Goal: Task Accomplishment & Management: Complete application form

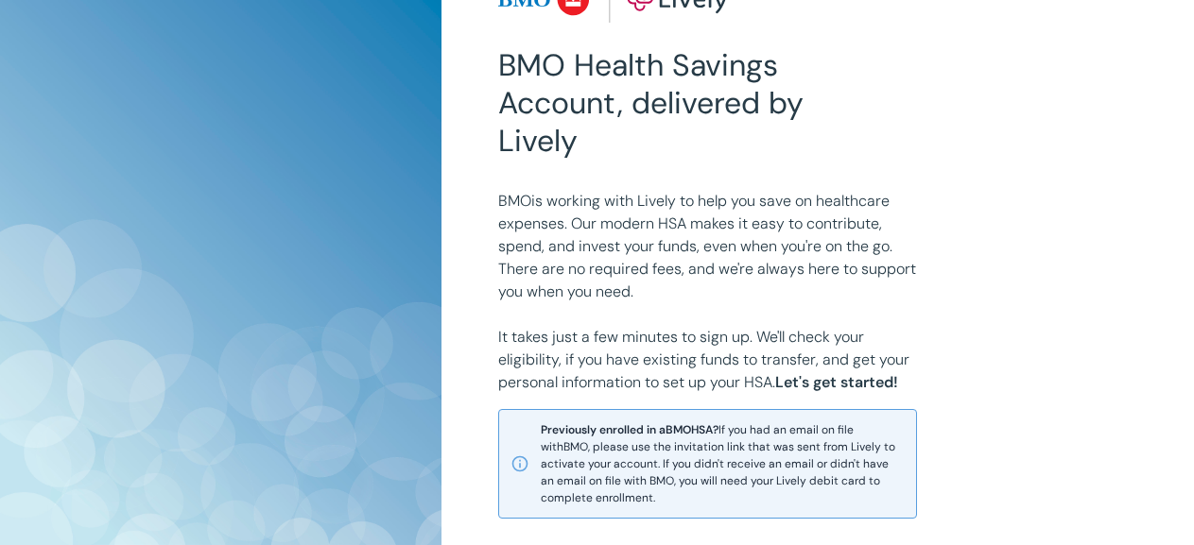
scroll to position [50, 0]
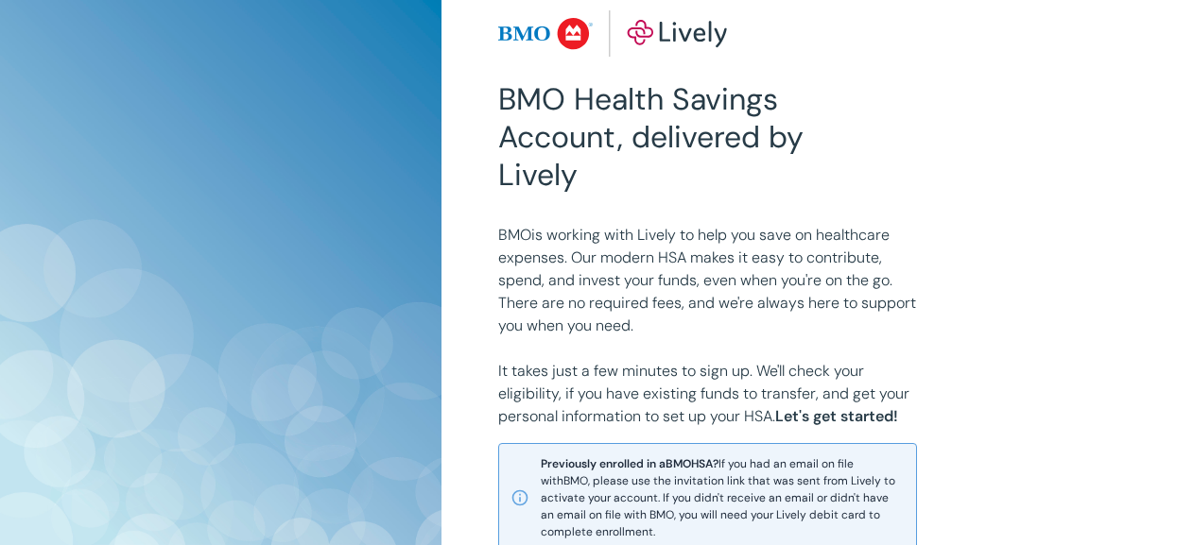
click at [1179, 531] on div at bounding box center [1179, 531] width 0 height 0
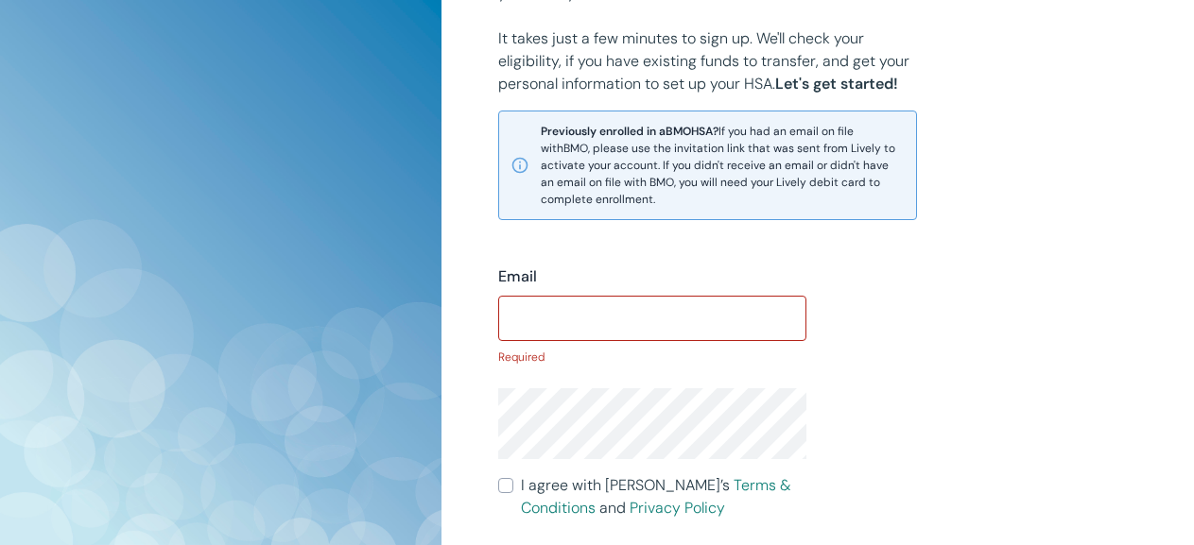
scroll to position [428, 0]
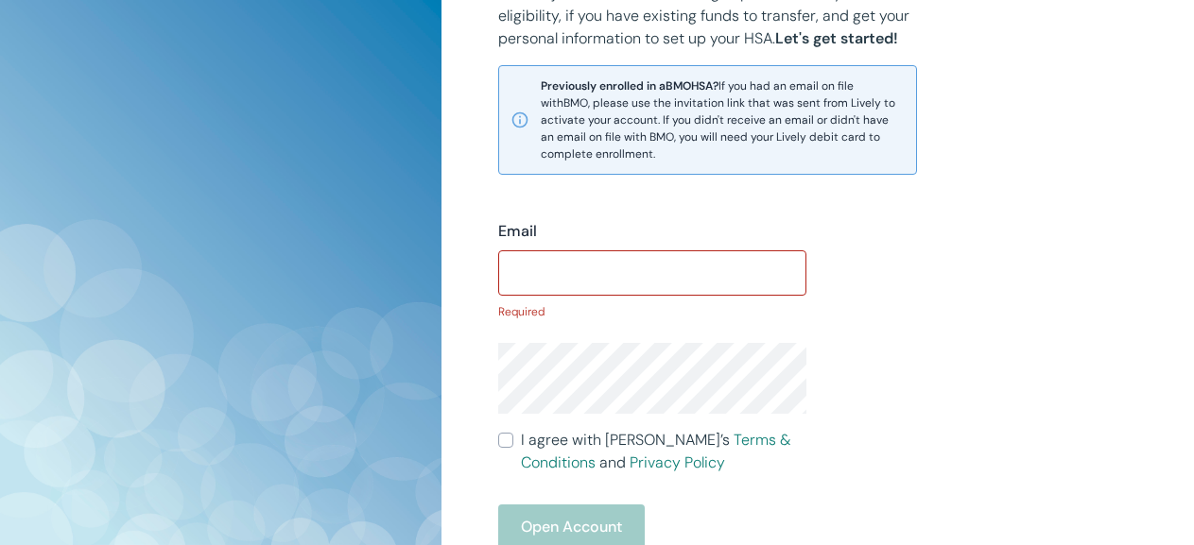
click at [522, 266] on input "Email" at bounding box center [652, 273] width 308 height 38
type input "[EMAIL_ADDRESS][DOMAIN_NAME]"
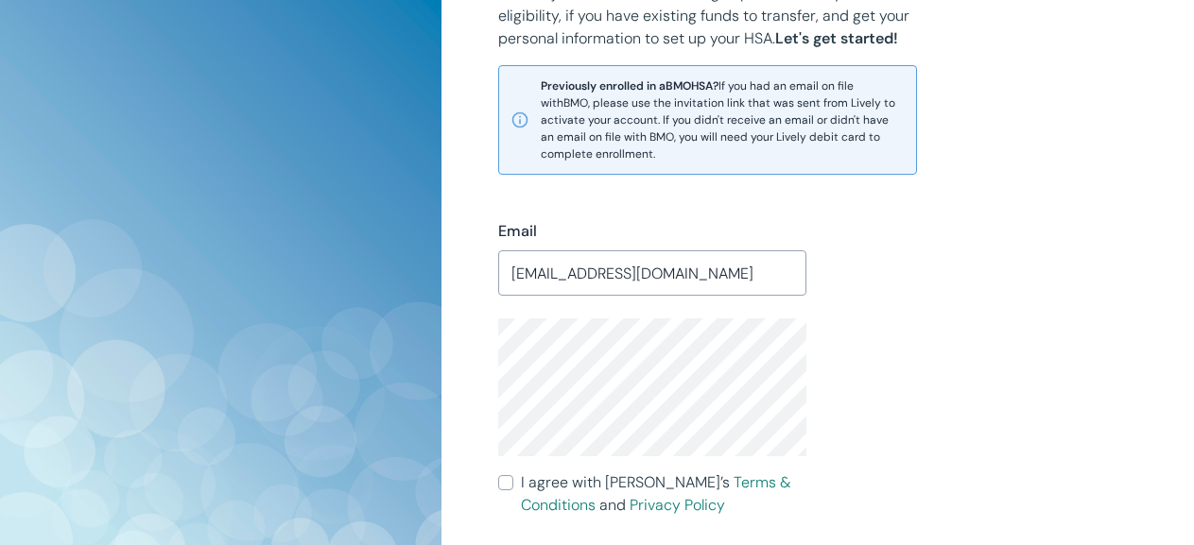
click at [503, 483] on input "I agree with Lively’s Terms & Conditions and Privacy Policy" at bounding box center [505, 482] width 15 height 15
checkbox input "true"
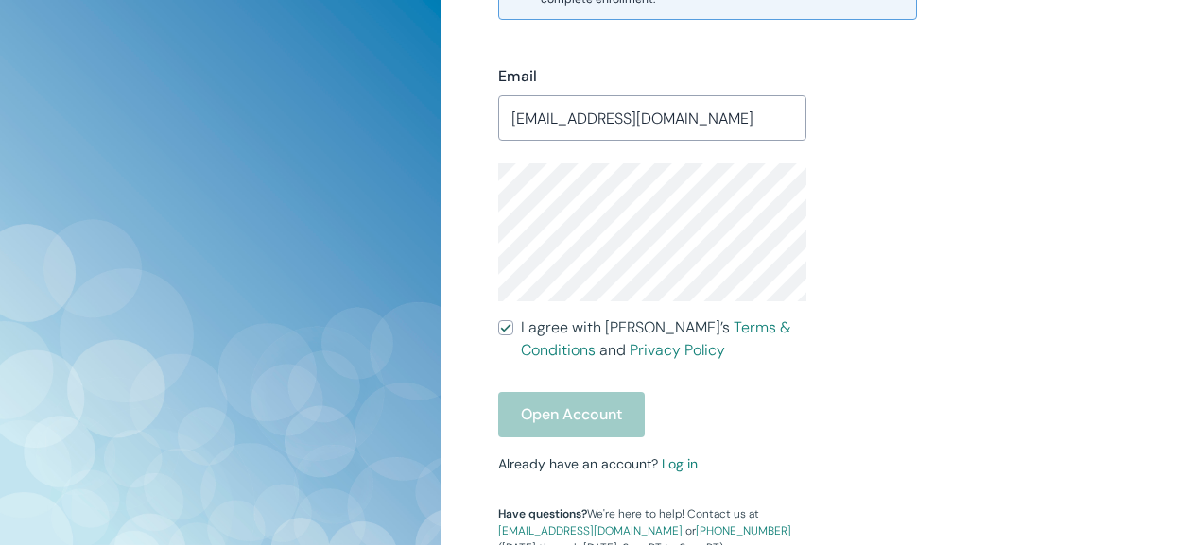
scroll to position [617, 0]
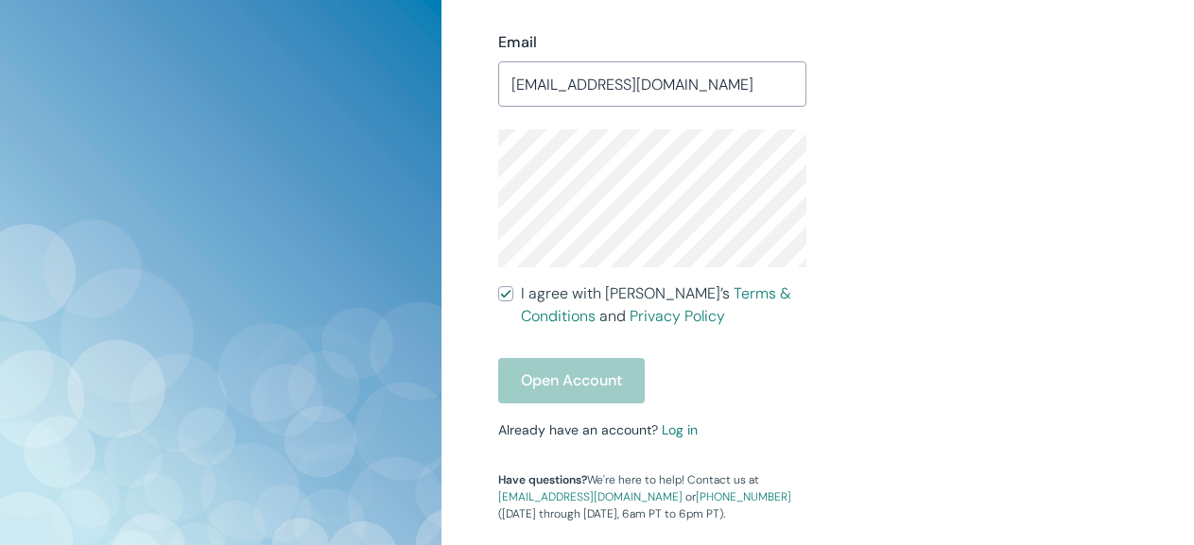
click at [571, 378] on div "Open Account" at bounding box center [652, 380] width 308 height 45
click at [564, 380] on div "Open Account" at bounding box center [652, 380] width 308 height 45
click at [905, 231] on div "Email [EMAIL_ADDRESS][DOMAIN_NAME] ​ I agree with Lively’s Terms & Conditions a…" at bounding box center [806, 254] width 662 height 537
click at [405, 155] on div "BMO Health Savings Account, delivered by Lively BMO is working with Lively to h…" at bounding box center [597, 38] width 1194 height 1310
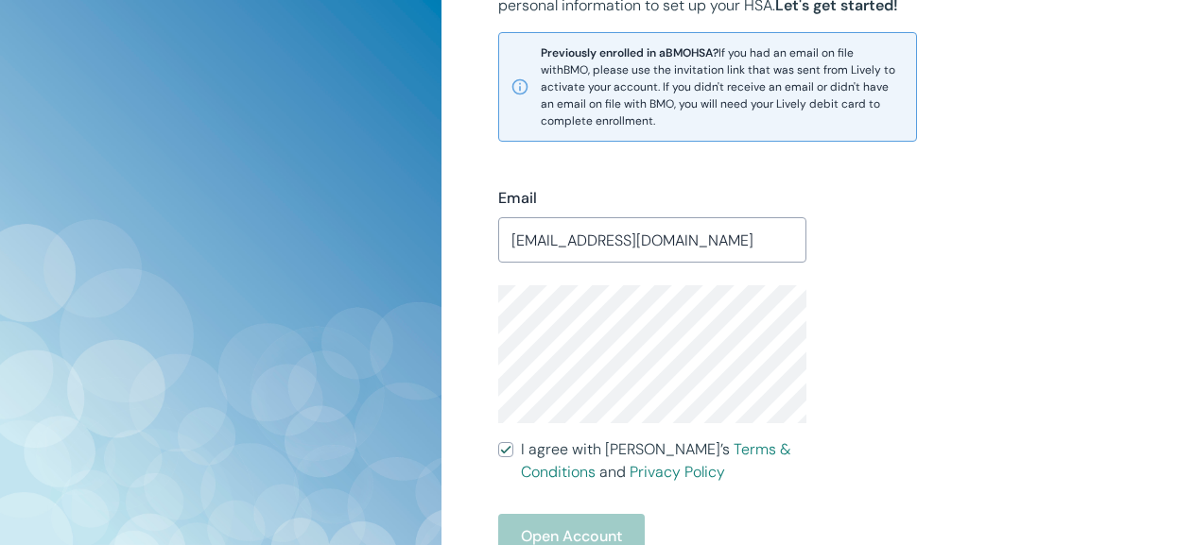
scroll to position [428, 0]
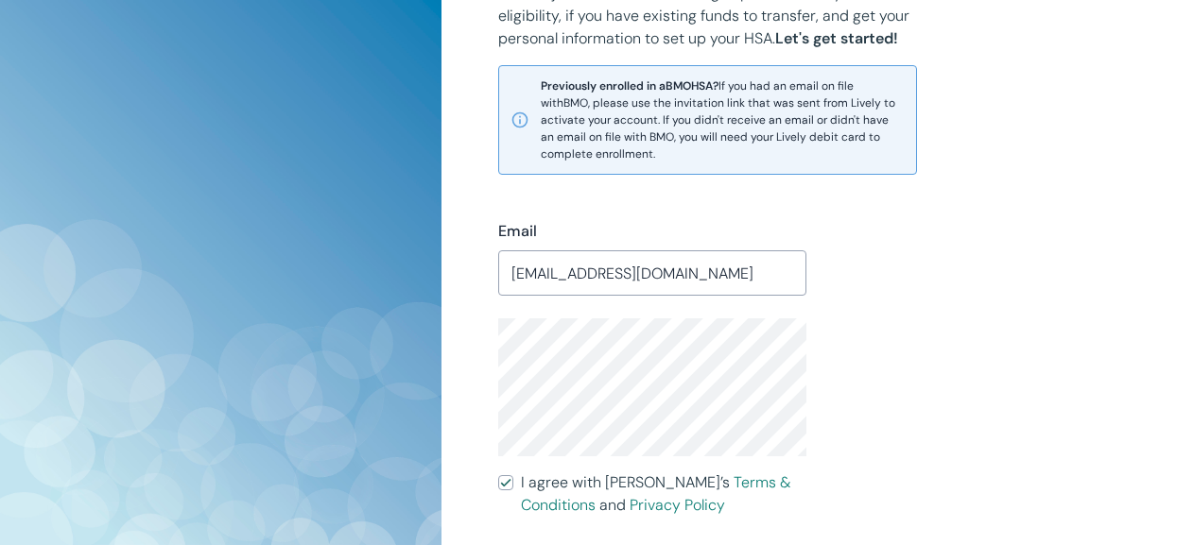
click at [897, 354] on div "Email [EMAIL_ADDRESS][DOMAIN_NAME] ​ I agree with Lively’s Terms & Conditions a…" at bounding box center [806, 443] width 662 height 537
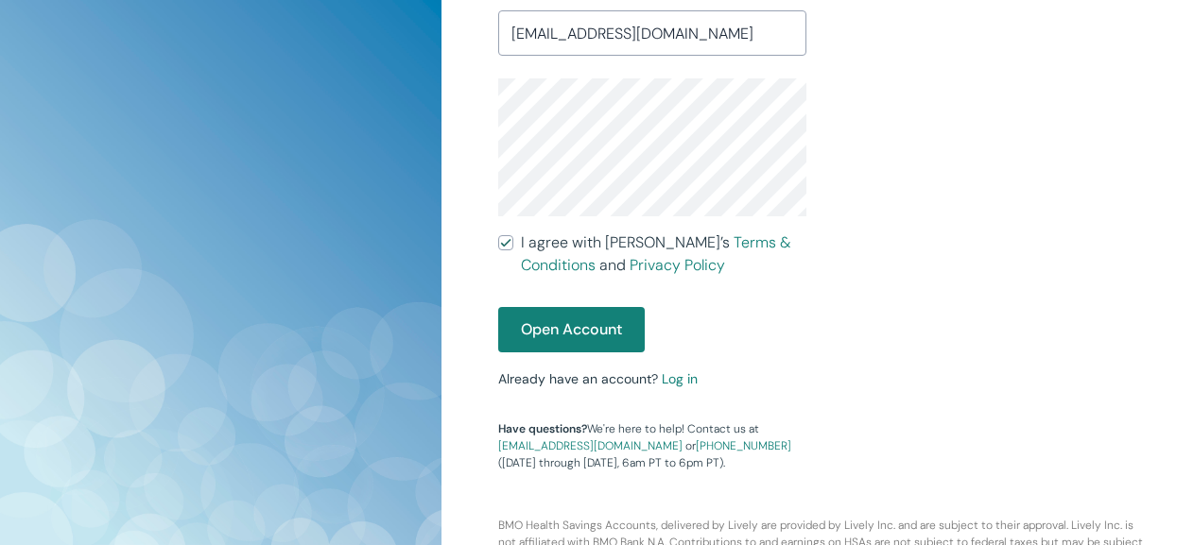
scroll to position [712, 0]
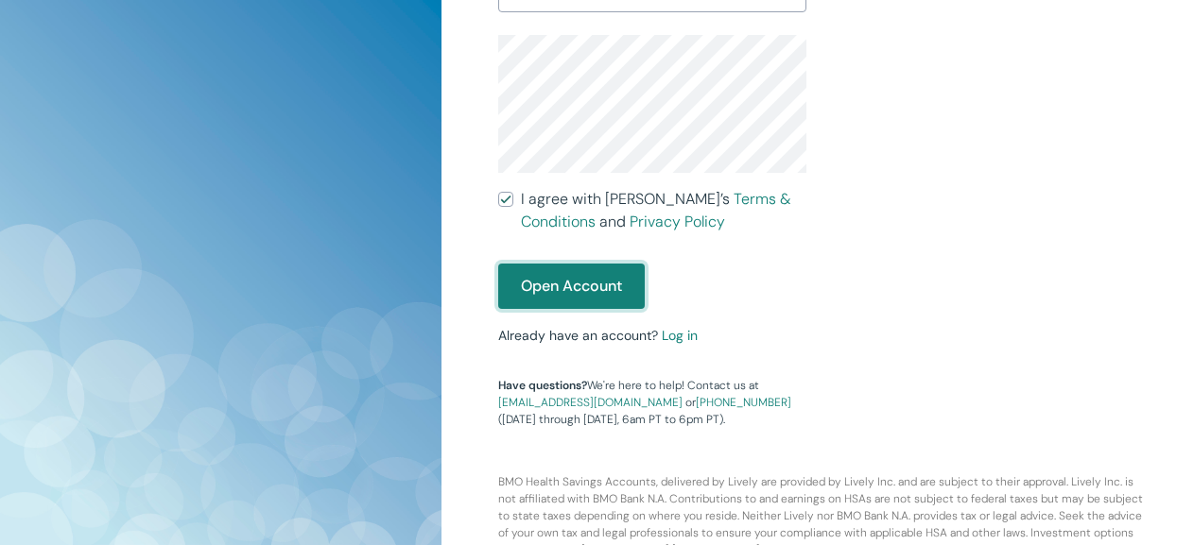
click at [548, 284] on button "Open Account" at bounding box center [571, 286] width 146 height 45
